Goal: Check status: Check status

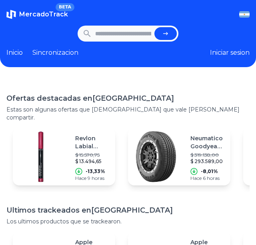
click at [134, 39] on input "text" at bounding box center [123, 33] width 56 height 13
type input "*******"
click at [155, 27] on button "submit" at bounding box center [166, 33] width 22 height 13
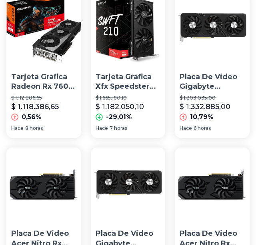
scroll to position [120, 0]
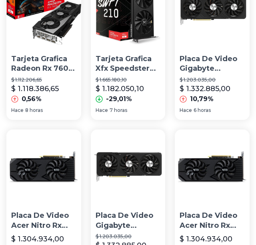
click at [136, 40] on img at bounding box center [128, 10] width 75 height 75
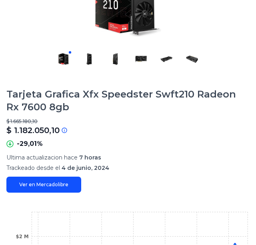
scroll to position [160, 0]
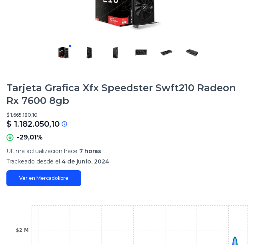
click at [58, 176] on link "Ver en Mercadolibre" at bounding box center [43, 179] width 75 height 16
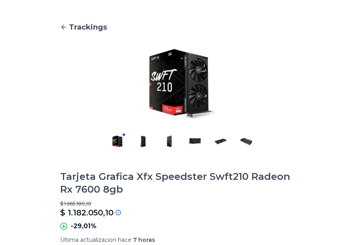
scroll to position [0, 0]
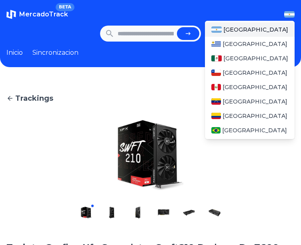
click at [256, 13] on img "button" at bounding box center [289, 14] width 10 height 6
click at [250, 56] on span "[GEOGRAPHIC_DATA]" at bounding box center [255, 58] width 65 height 8
click at [247, 56] on span "[GEOGRAPHIC_DATA]" at bounding box center [255, 58] width 65 height 8
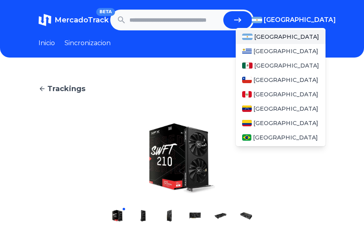
click at [256, 22] on img "button" at bounding box center [256, 20] width 10 height 6
click at [256, 65] on span "[GEOGRAPHIC_DATA]" at bounding box center [286, 66] width 65 height 8
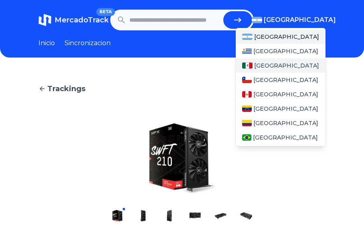
click at [256, 65] on span "[GEOGRAPHIC_DATA]" at bounding box center [286, 66] width 65 height 8
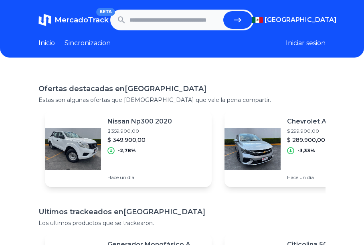
click at [171, 21] on input "text" at bounding box center [174, 20] width 90 height 18
type input "*******"
click at [223, 11] on button "submit" at bounding box center [237, 20] width 29 height 18
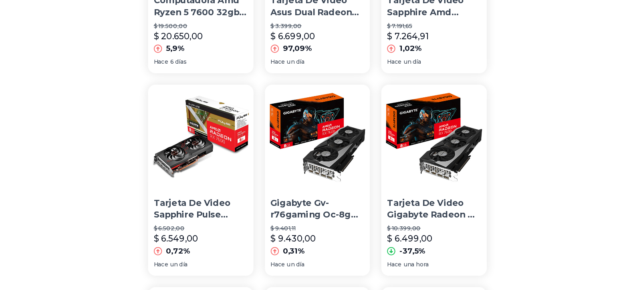
scroll to position [601, 0]
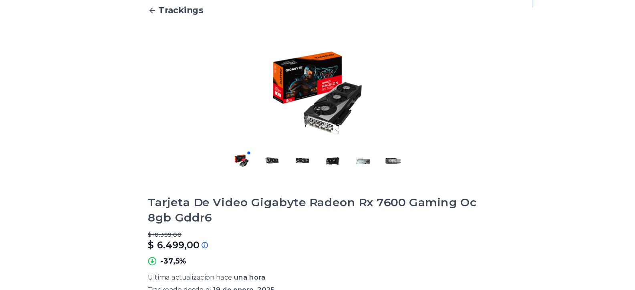
scroll to position [120, 0]
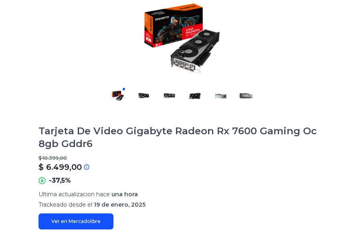
click at [63, 224] on link "Ver en Mercadolibre" at bounding box center [75, 222] width 75 height 16
